Goal: Information Seeking & Learning: Learn about a topic

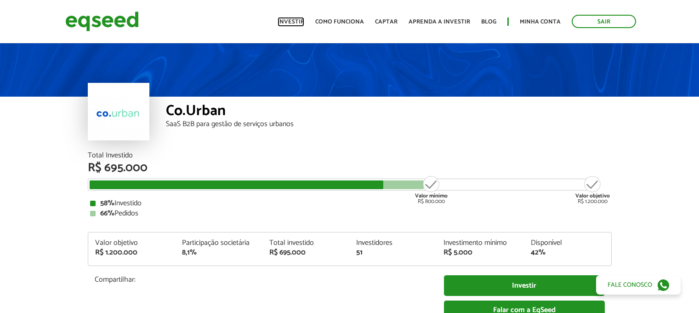
drag, startPoint x: 290, startPoint y: 17, endPoint x: 523, endPoint y: 305, distance: 370.3
click at [290, 19] on link "Investir" at bounding box center [291, 22] width 27 height 6
